Goal: Book appointment/travel/reservation

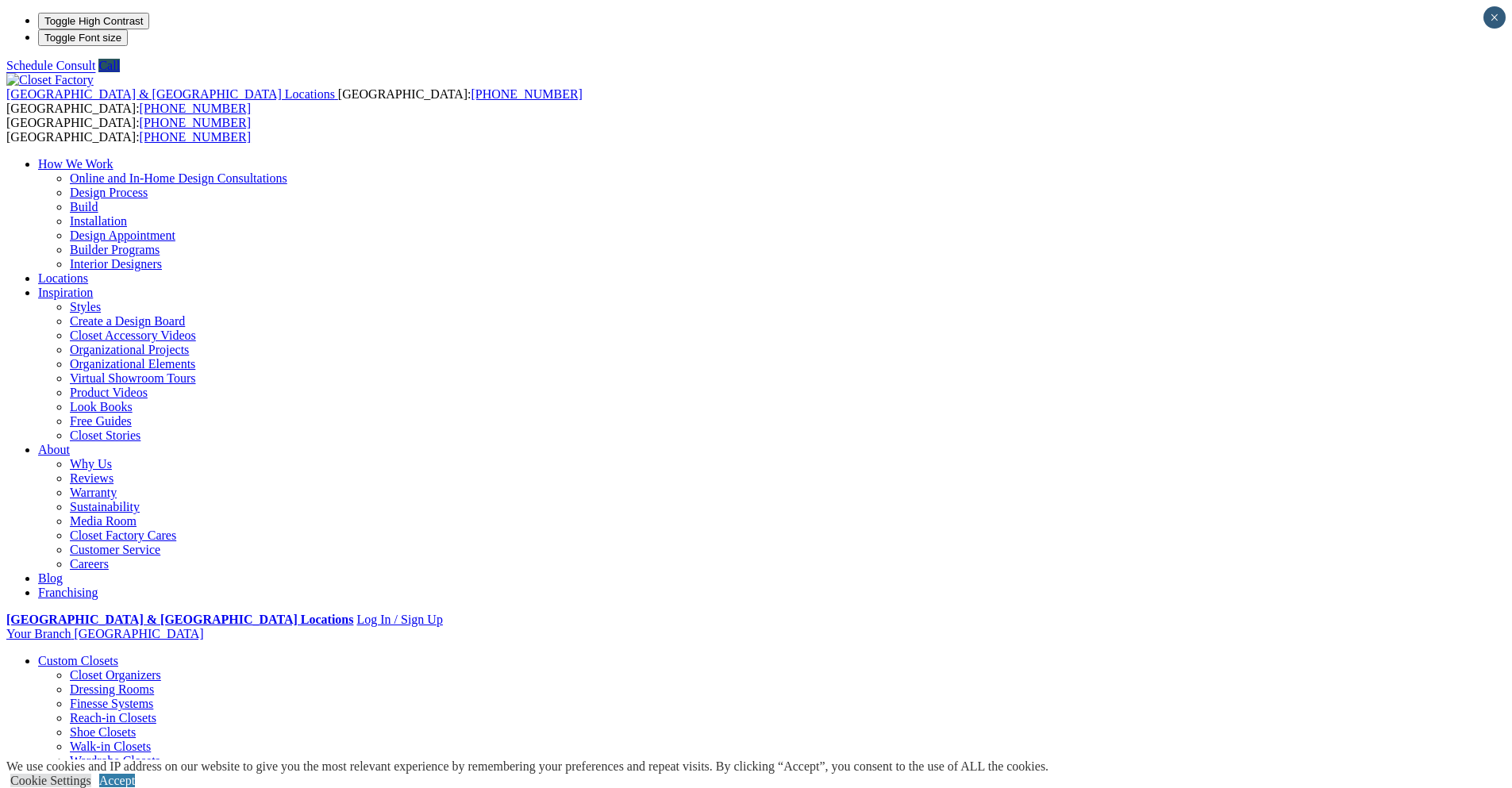
click at [353, 613] on strong "[GEOGRAPHIC_DATA] & [GEOGRAPHIC_DATA] Locations" at bounding box center [180, 620] width 347 height 14
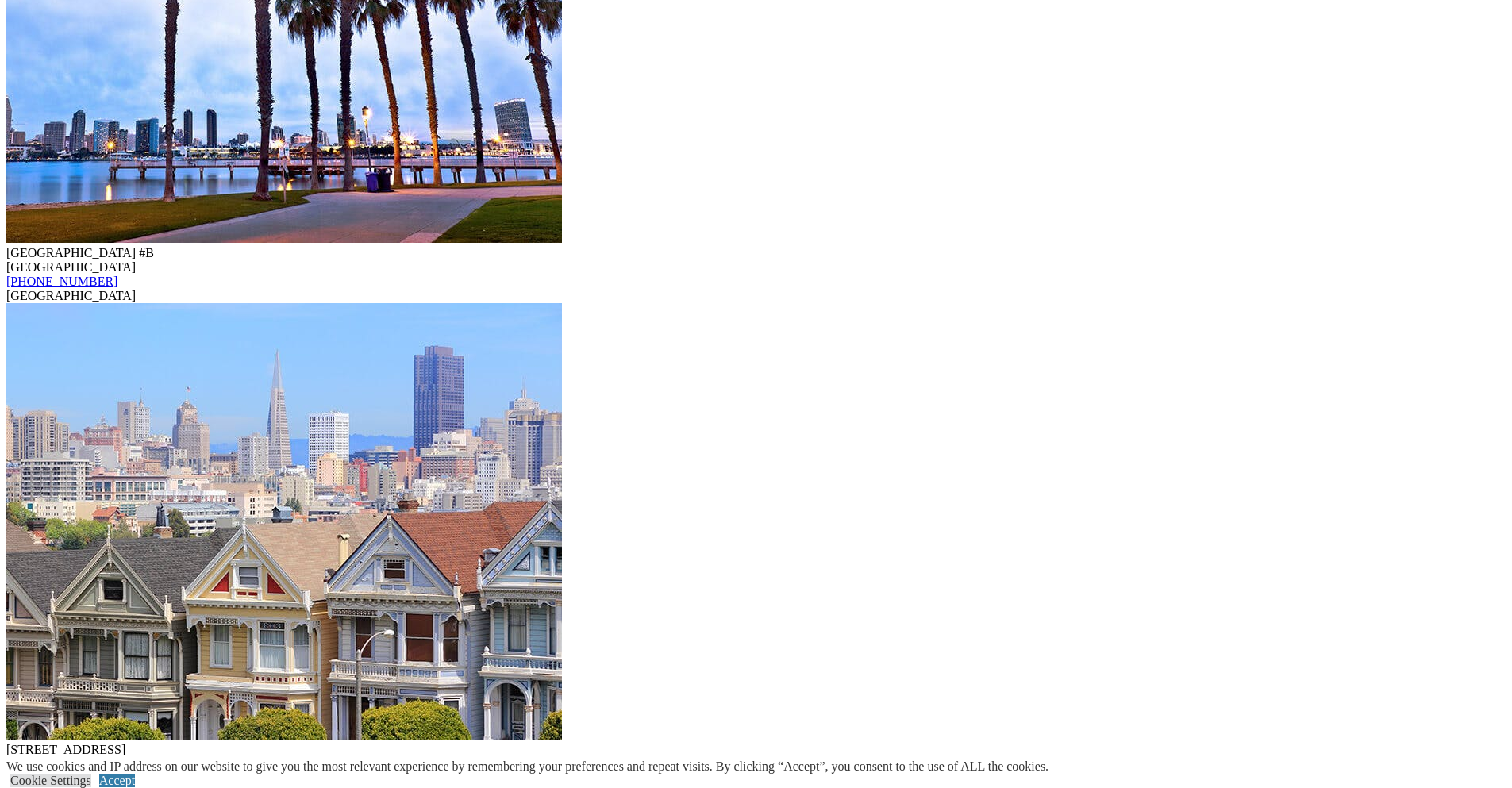
scroll to position [4950, 0]
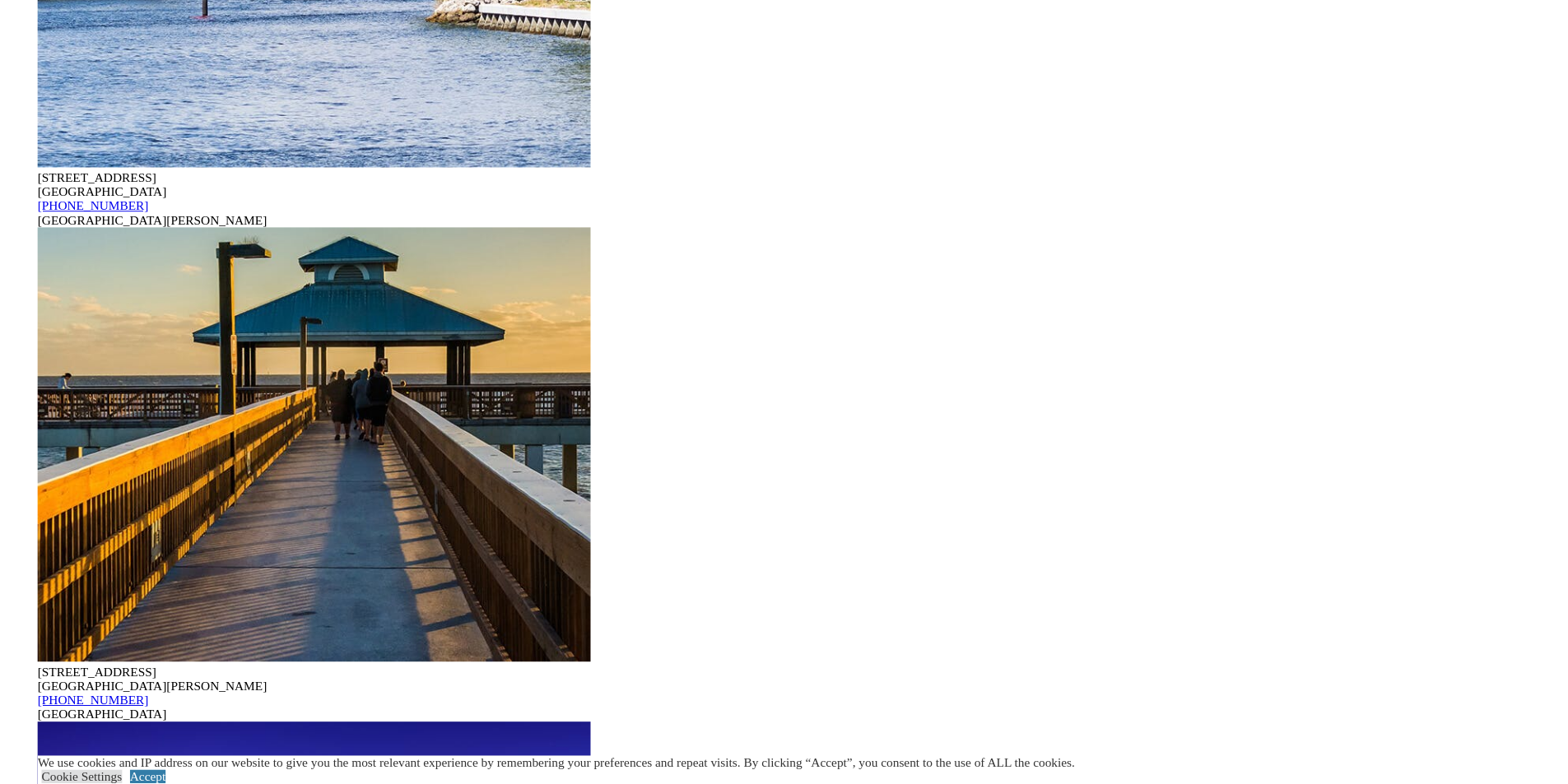
scroll to position [11353, 0]
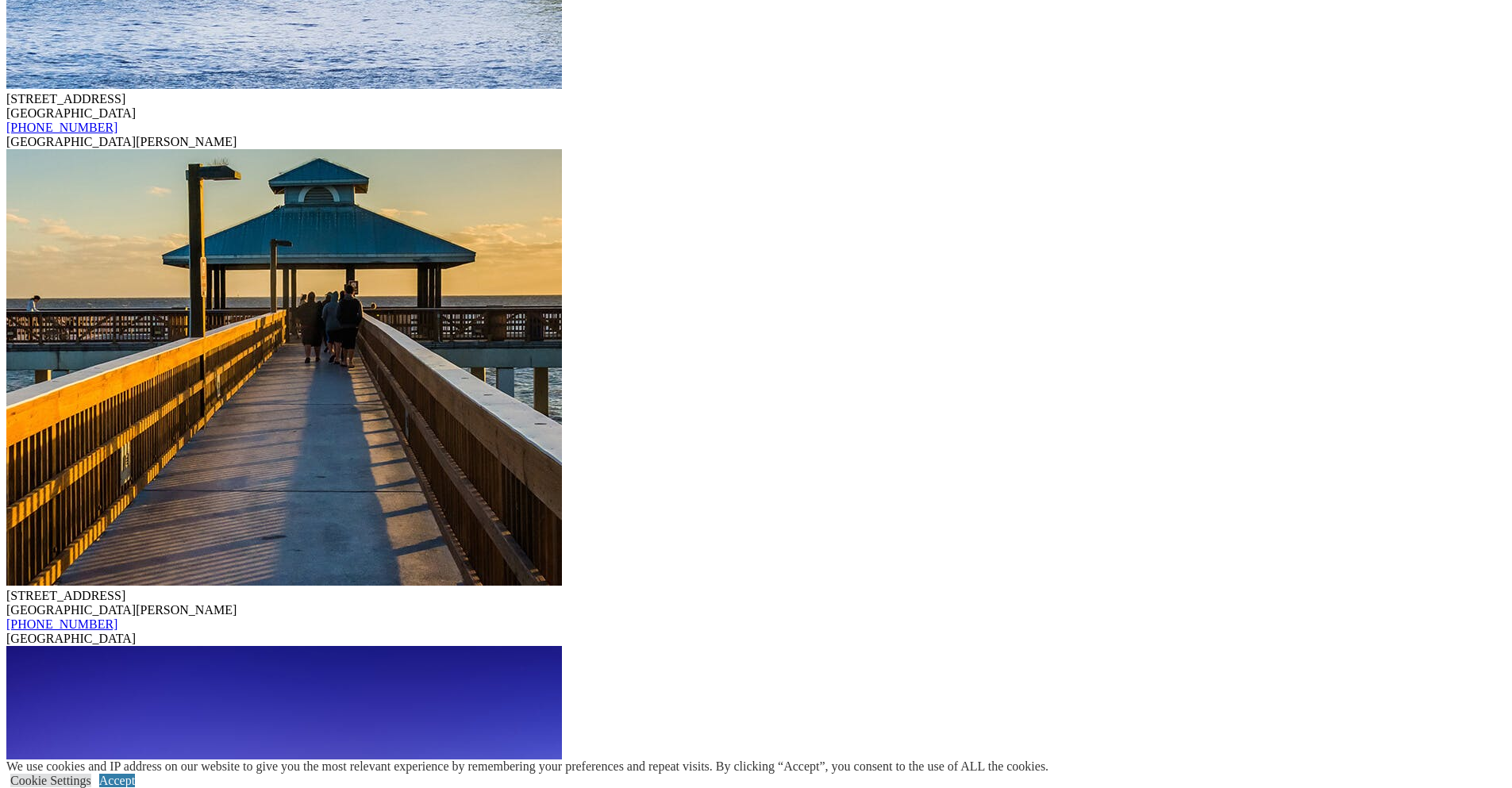
drag, startPoint x: 176, startPoint y: 284, endPoint x: 248, endPoint y: 245, distance: 81.9
drag, startPoint x: 235, startPoint y: 286, endPoint x: 184, endPoint y: 288, distance: 51.0
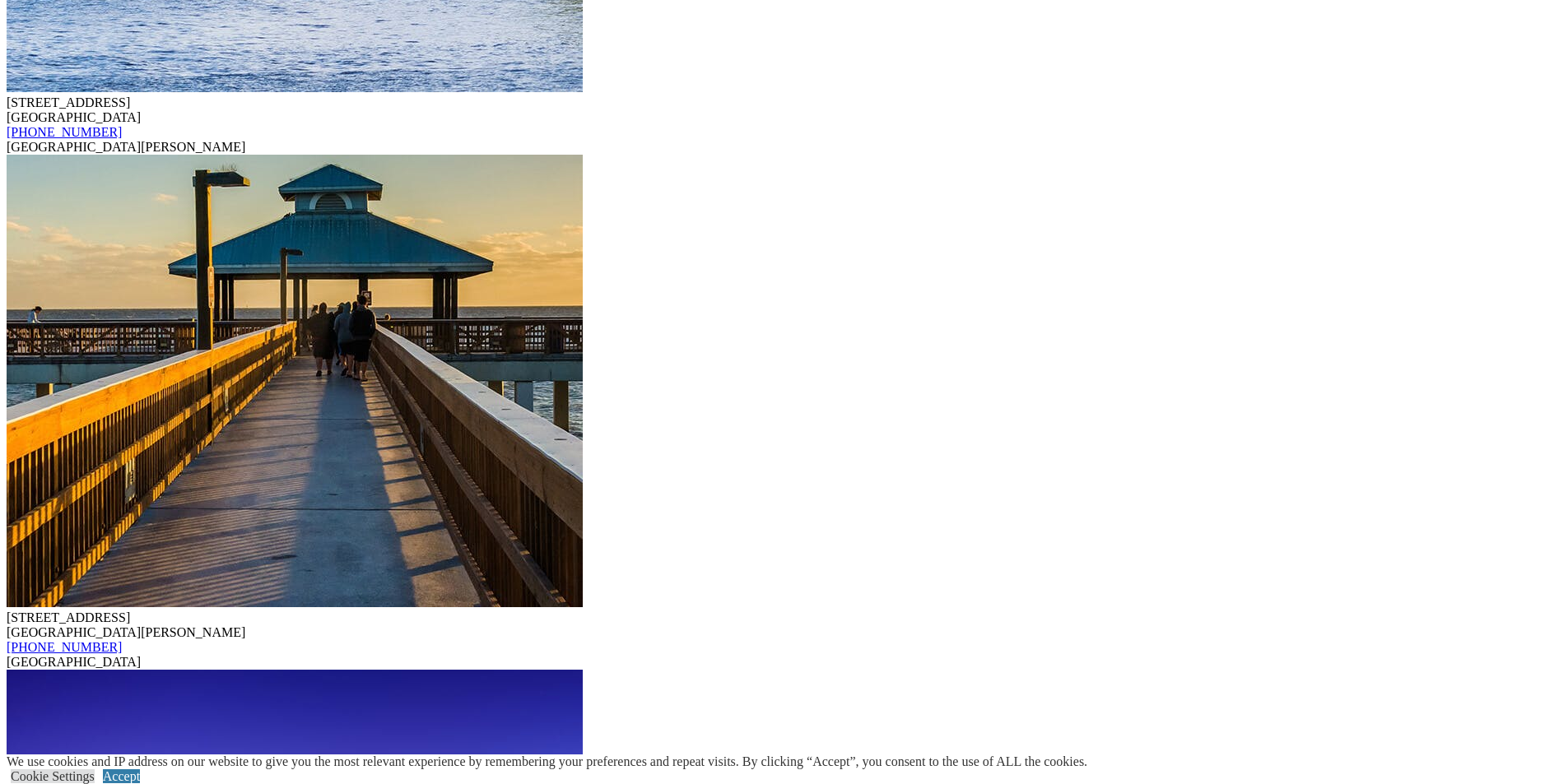
drag, startPoint x: 820, startPoint y: 234, endPoint x: 817, endPoint y: 217, distance: 17.3
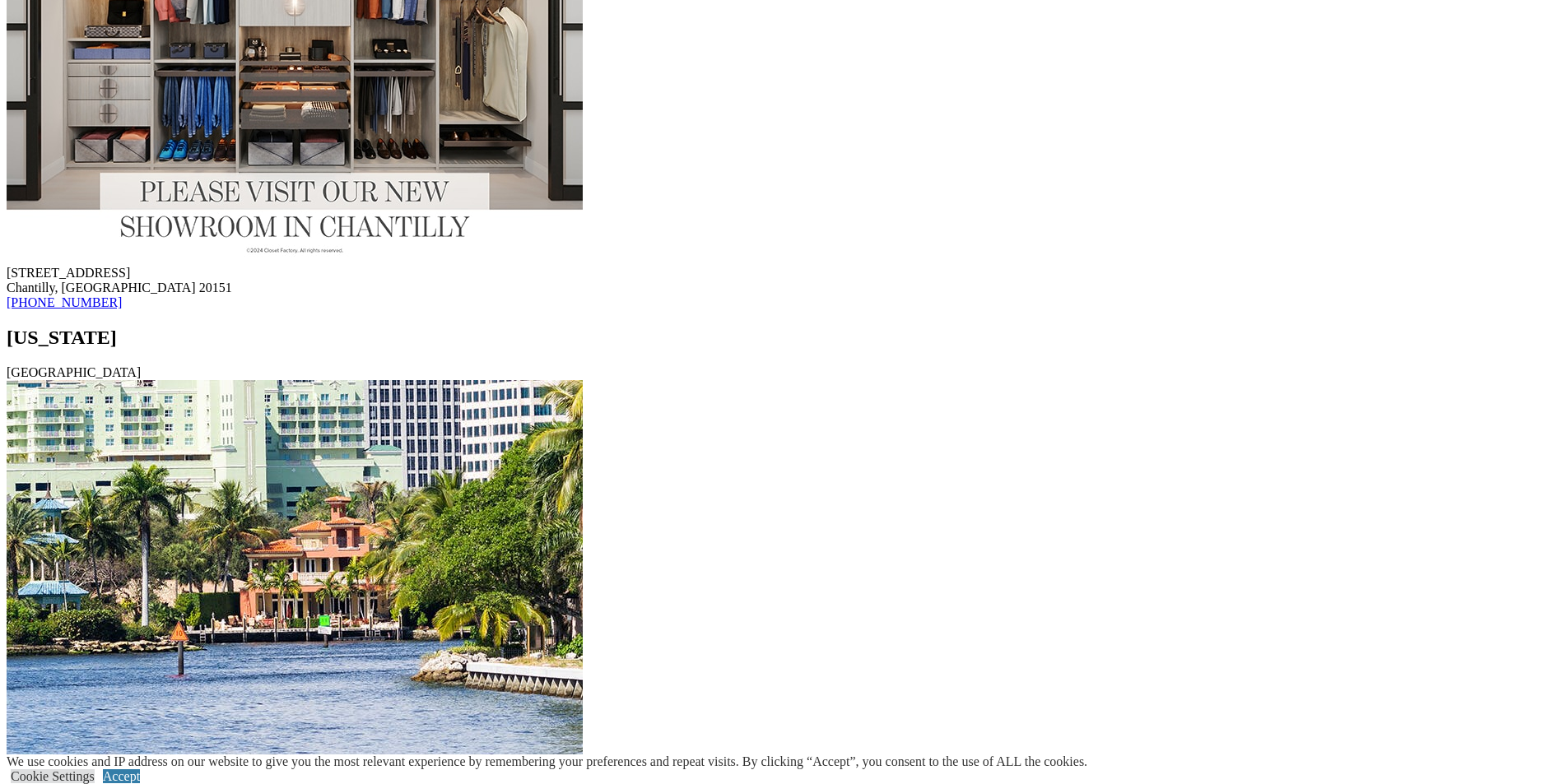
scroll to position [10530, 0]
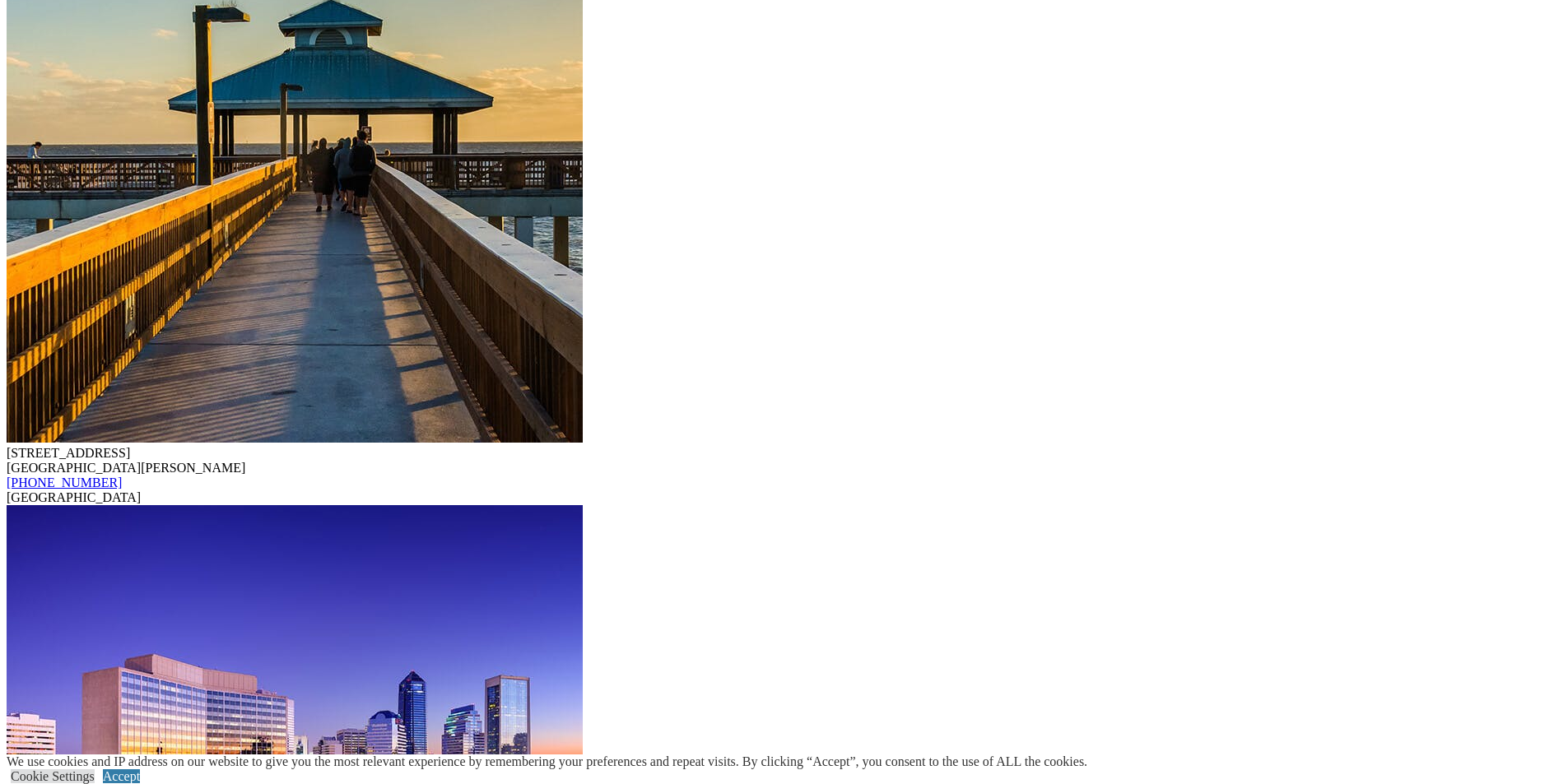
scroll to position [11353, 0]
